Goal: Information Seeking & Learning: Learn about a topic

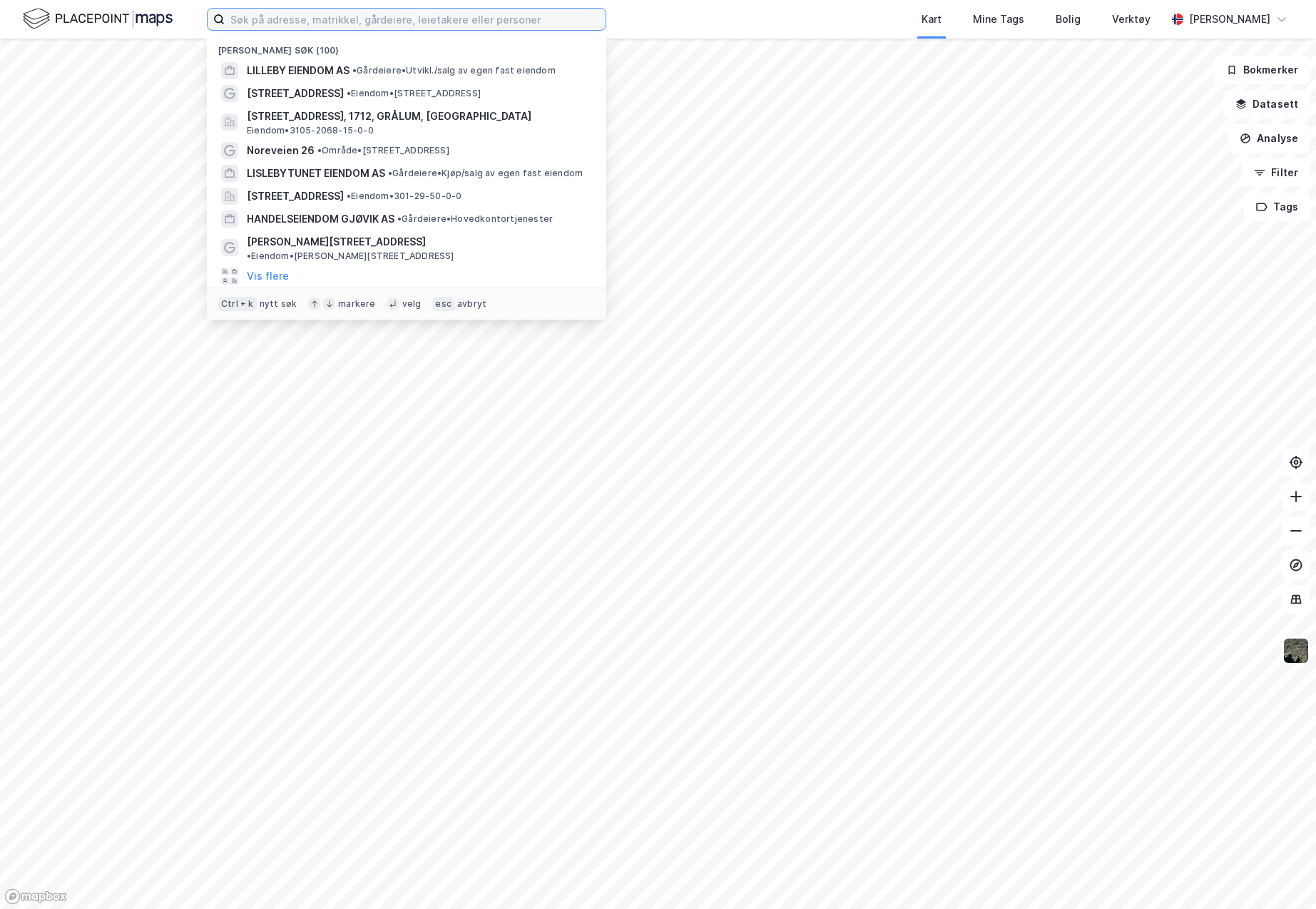
click at [277, 21] on input at bounding box center [414, 19] width 381 height 21
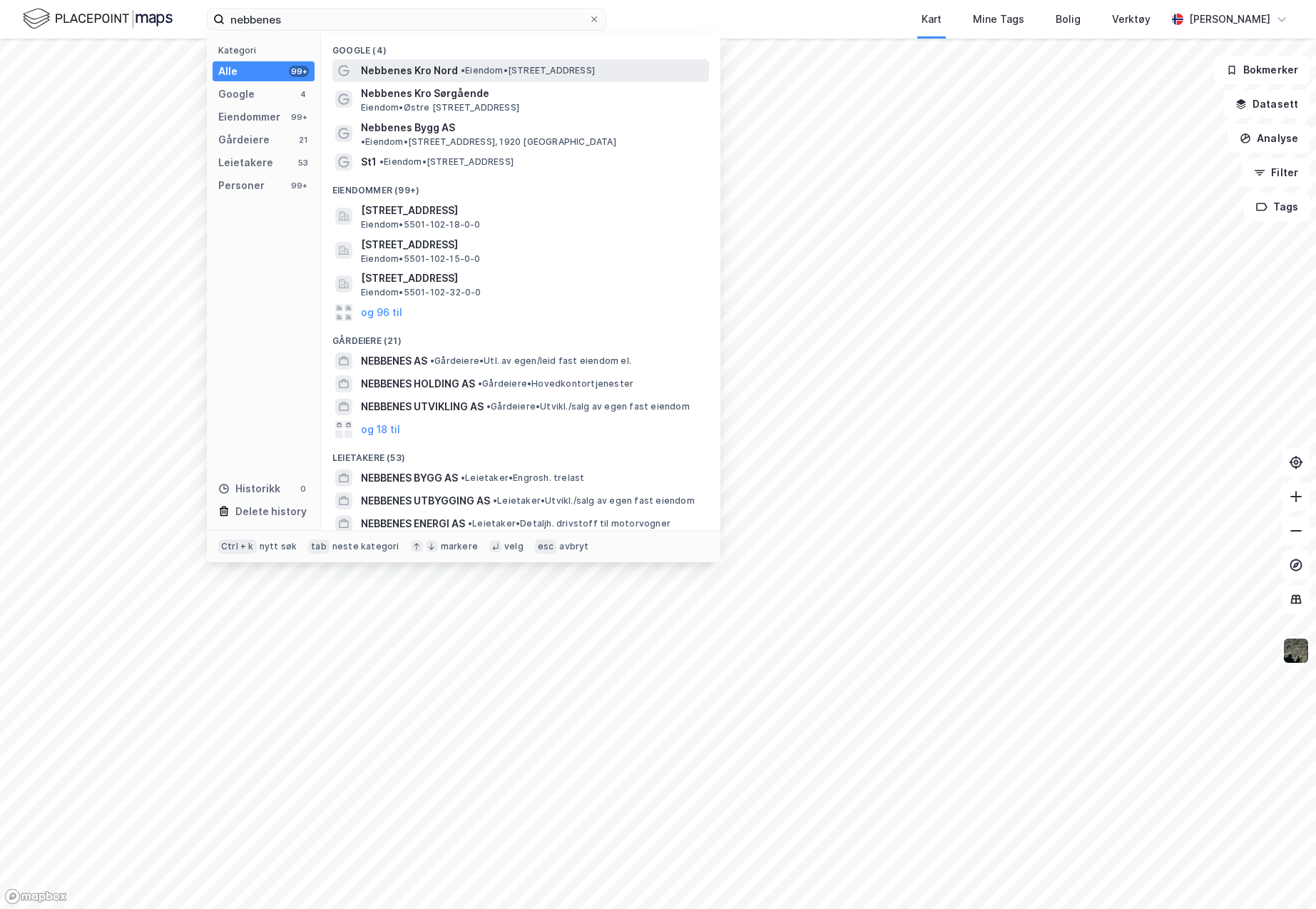
click at [451, 72] on span "Nebbenes Kro Nord" at bounding box center [409, 70] width 97 height 17
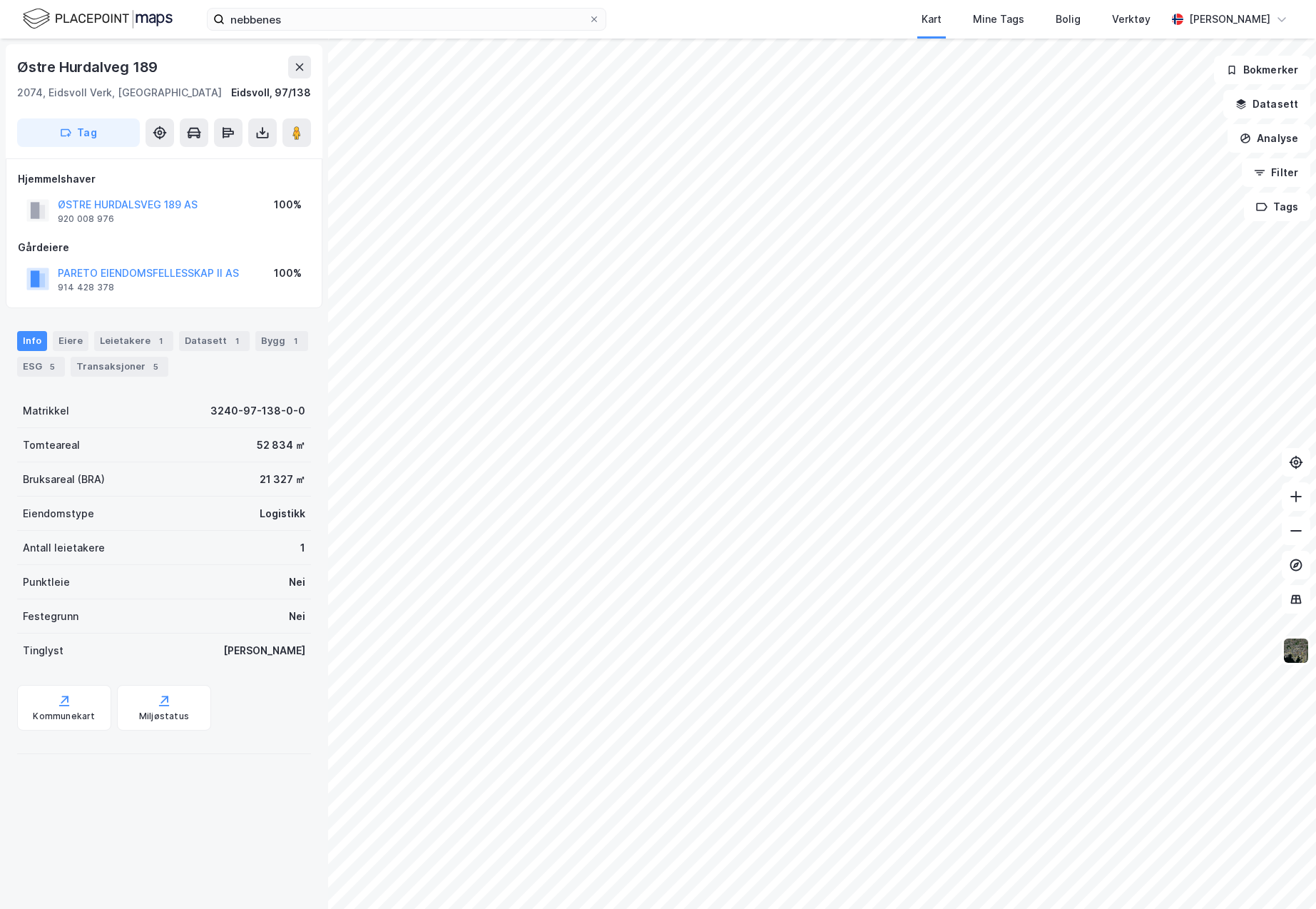
click at [774, 908] on html "nebbenes Kart Mine Tags Bolig Verktøy [PERSON_NAME] Østre Hurdalveg 189 2074, […" at bounding box center [658, 454] width 1316 height 909
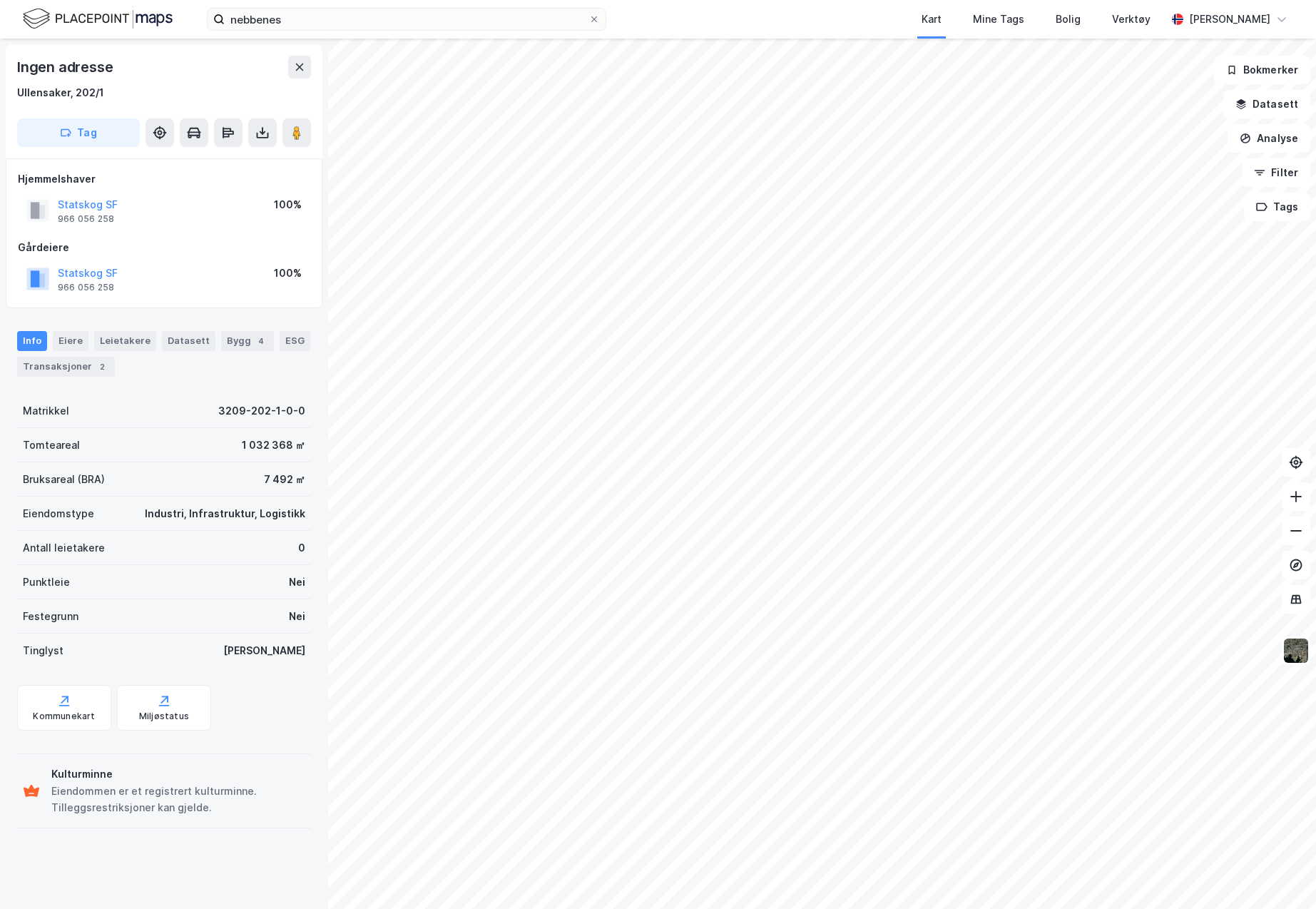
click at [601, 908] on html "nebbenes Kart Mine Tags Bolig Verktøy [PERSON_NAME] Ingen adresse [GEOGRAPHIC_D…" at bounding box center [658, 454] width 1316 height 909
click at [863, 908] on html "nebbenes Kart Mine Tags Bolig Verktøy [PERSON_NAME] Ingen adresse [GEOGRAPHIC_D…" at bounding box center [658, 454] width 1316 height 909
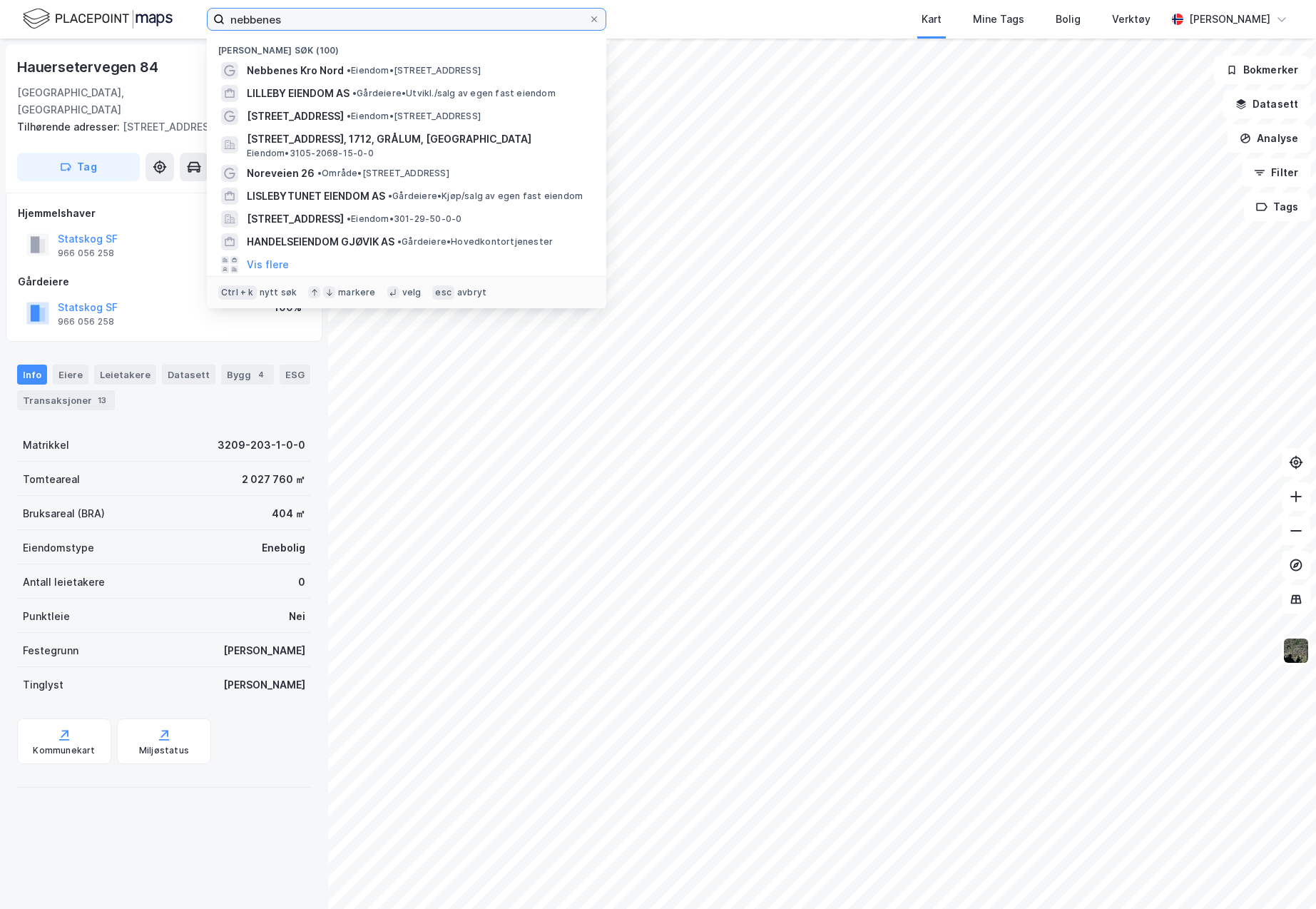
drag, startPoint x: 294, startPoint y: 21, endPoint x: 211, endPoint y: 33, distance: 83.9
click at [211, 33] on div "nebbenes Nylige søk (100) Nebbenes [GEOGRAPHIC_DATA] • Eiendom • [STREET_ADDRES…" at bounding box center [658, 19] width 1316 height 38
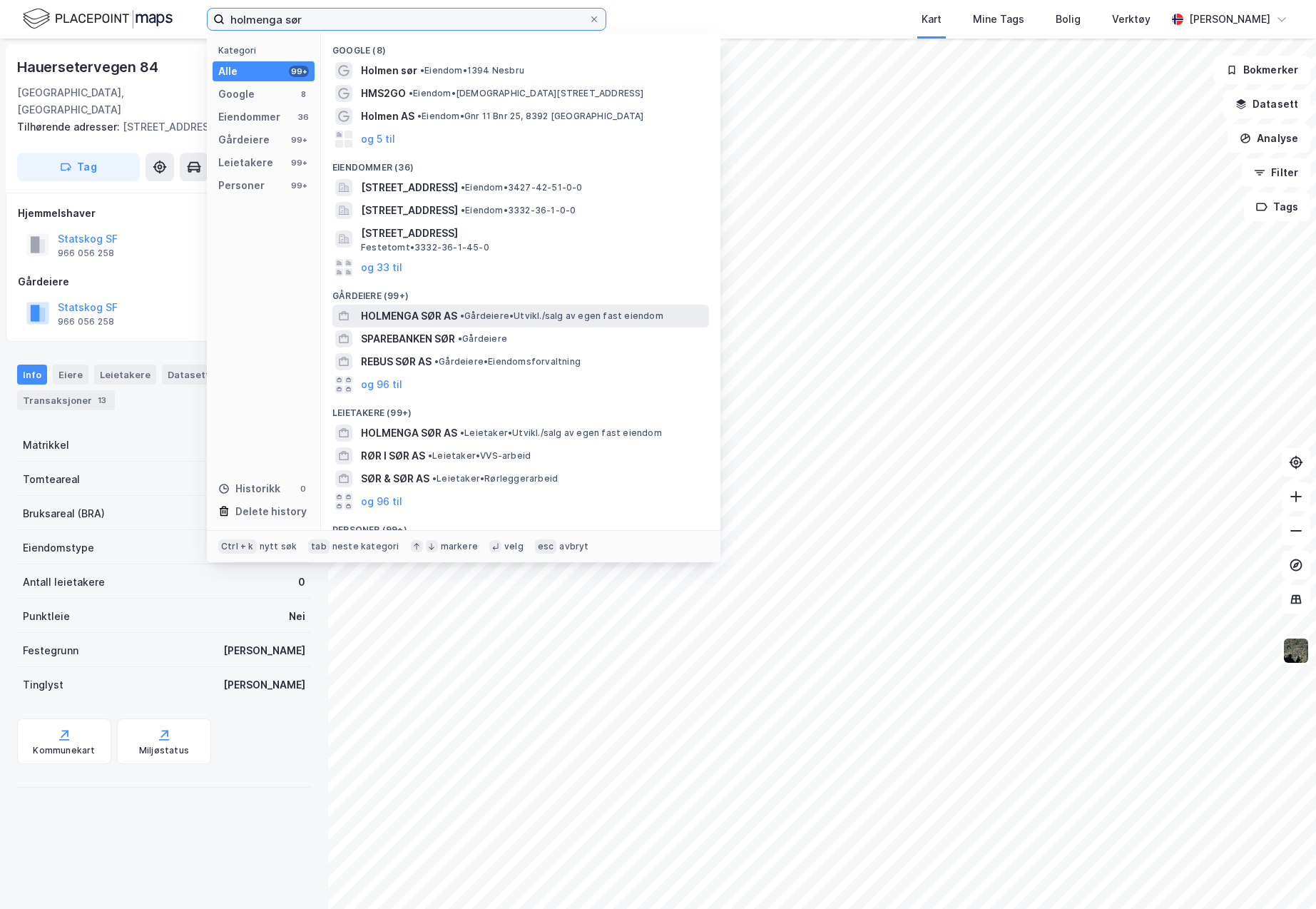
type input "holmenga sør"
click at [437, 312] on span "HOLMENGA SØR AS" at bounding box center [408, 316] width 96 height 17
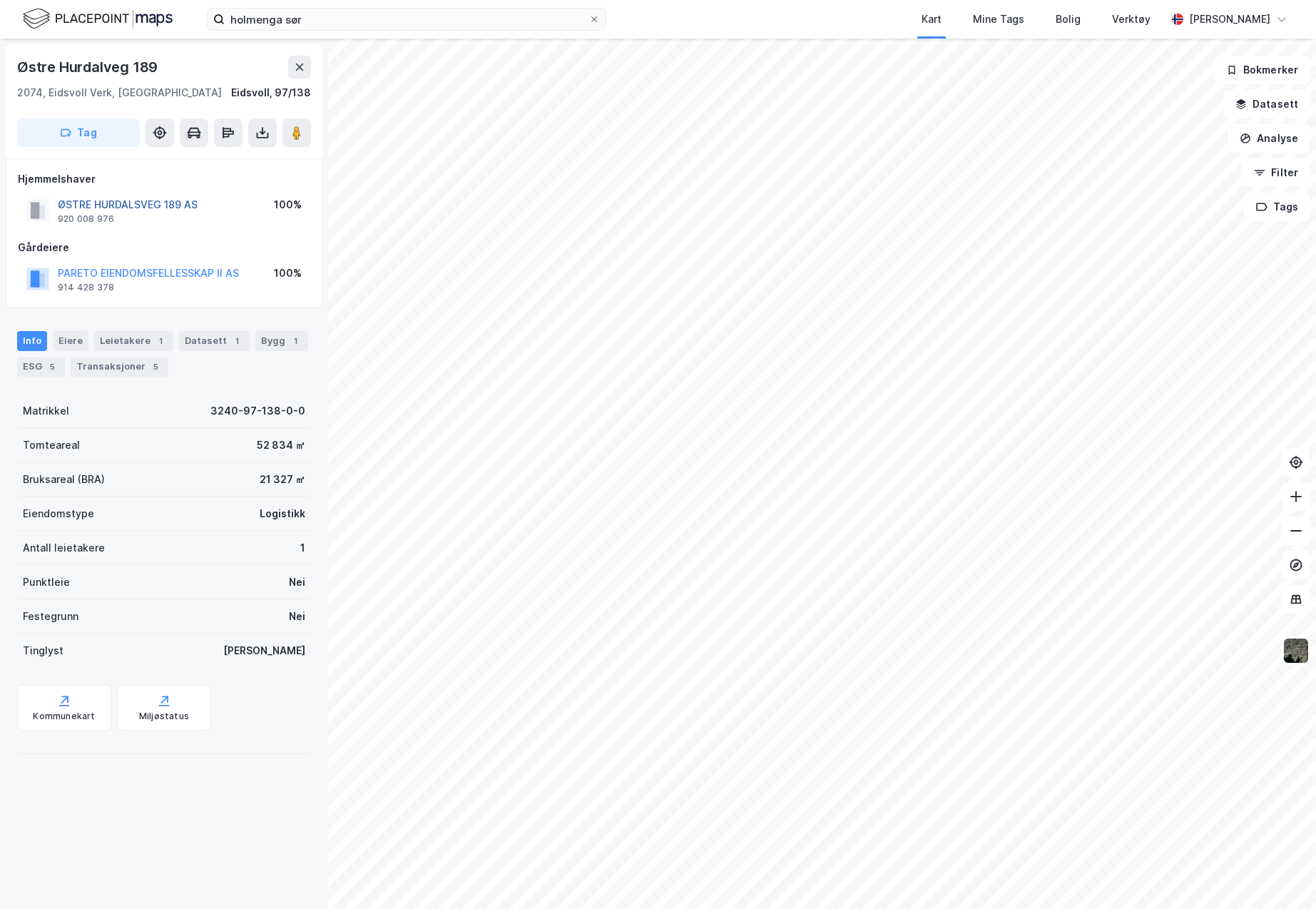
click at [0, 0] on button "ØSTRE HURDALSVEG 189 AS" at bounding box center [0, 0] width 0 height 0
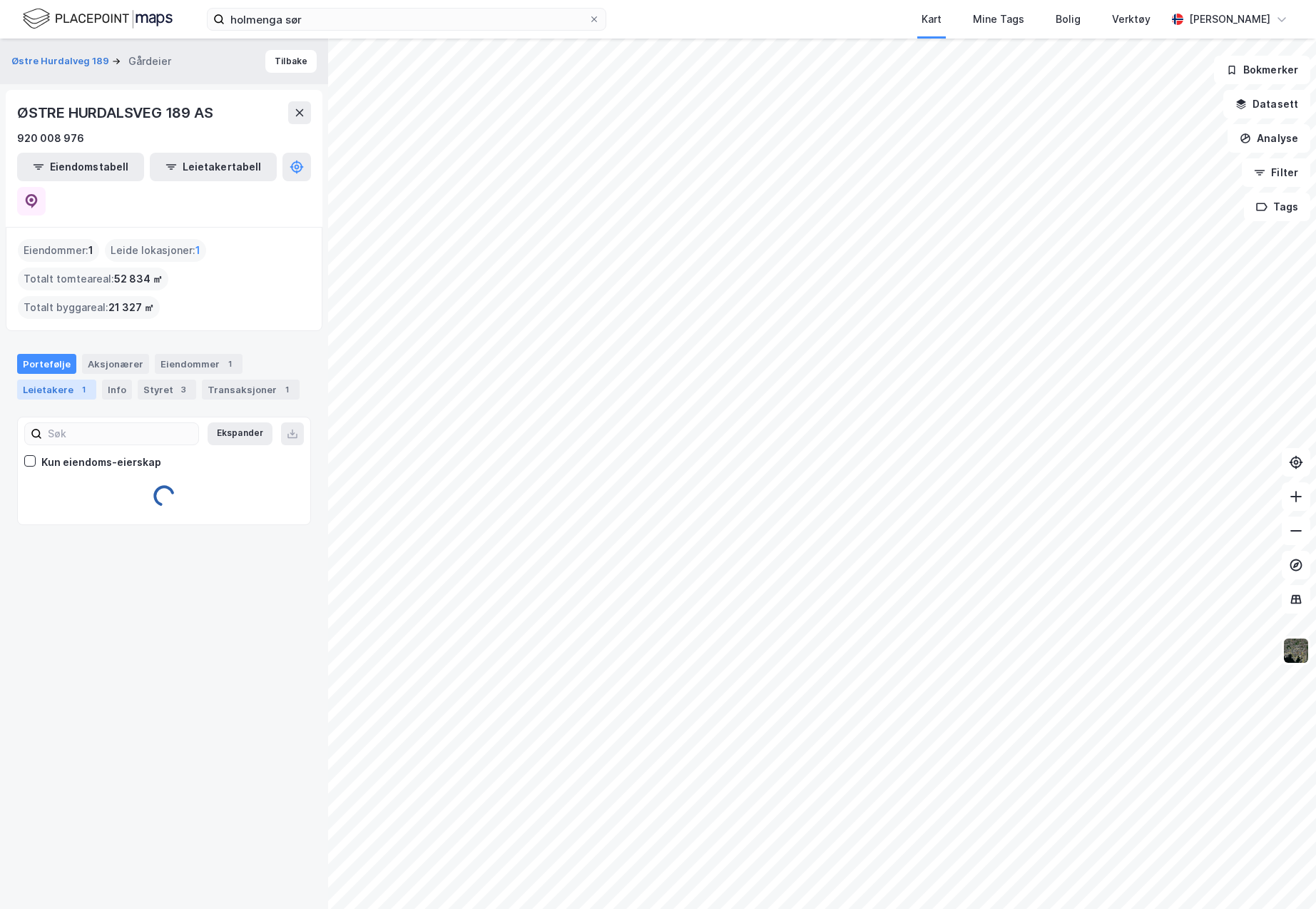
click at [59, 380] on div "Leietakere 1" at bounding box center [57, 389] width 79 height 20
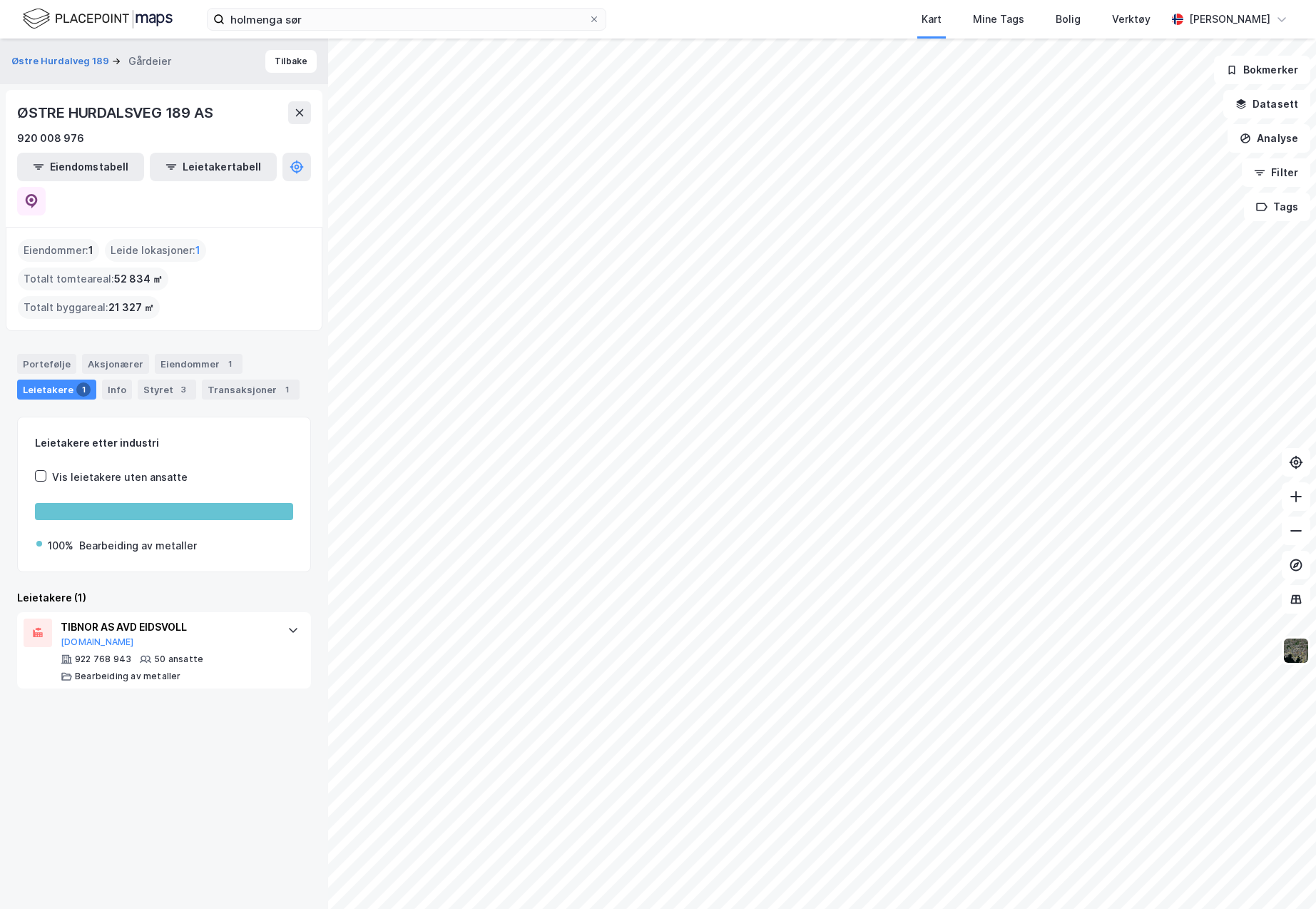
click at [573, 0] on html "holmenga sør Kart Mine Tags Bolig Verktøy [PERSON_NAME] Østre Hurdalveg 189 Går…" at bounding box center [658, 454] width 1316 height 909
